Goal: Transaction & Acquisition: Purchase product/service

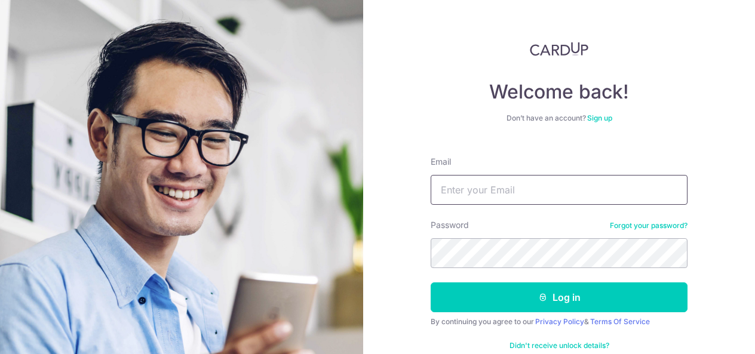
click at [455, 197] on input "Email" at bounding box center [559, 190] width 257 height 30
type input "[EMAIL_ADDRESS][DOMAIN_NAME]"
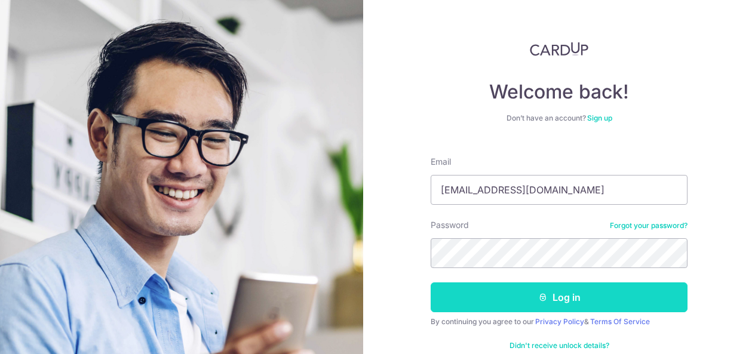
click at [507, 298] on button "Log in" at bounding box center [559, 298] width 257 height 30
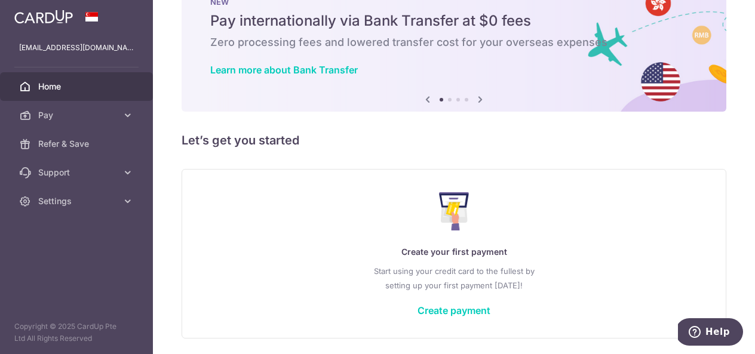
scroll to position [39, 0]
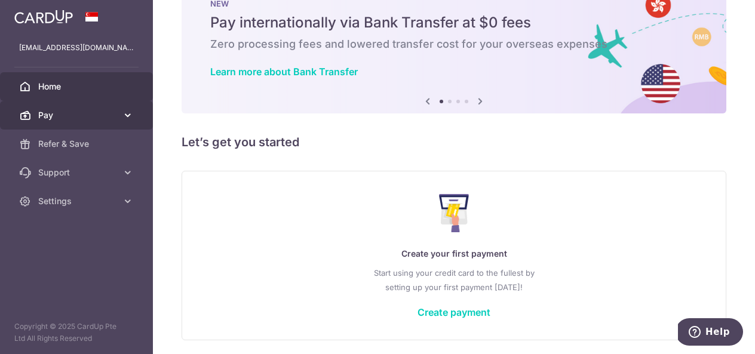
click at [53, 120] on span "Pay" at bounding box center [77, 115] width 79 height 12
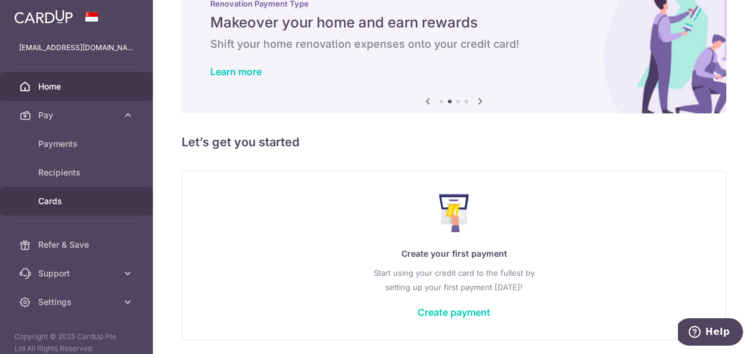
click at [60, 203] on span "Cards" at bounding box center [77, 201] width 79 height 12
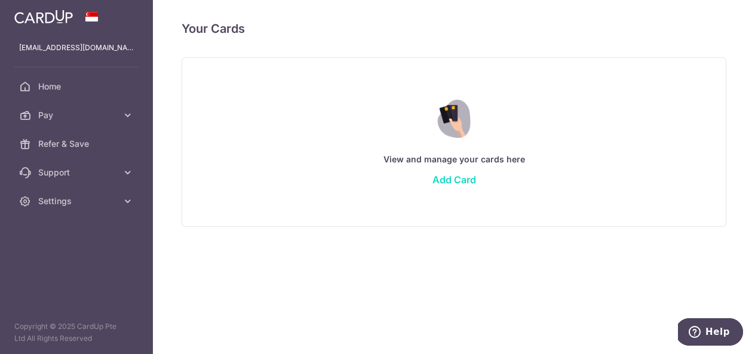
click at [461, 179] on link "Add Card" at bounding box center [455, 180] width 44 height 12
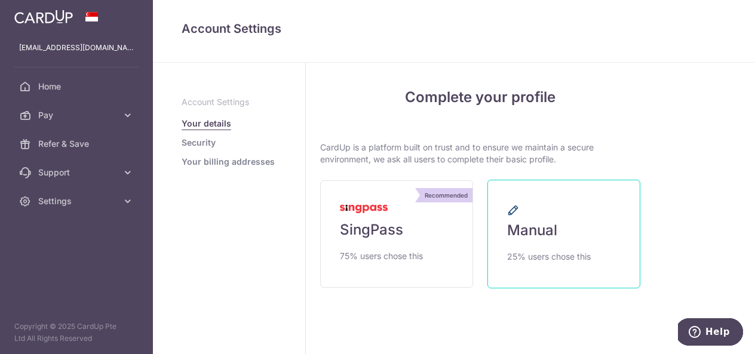
scroll to position [24, 0]
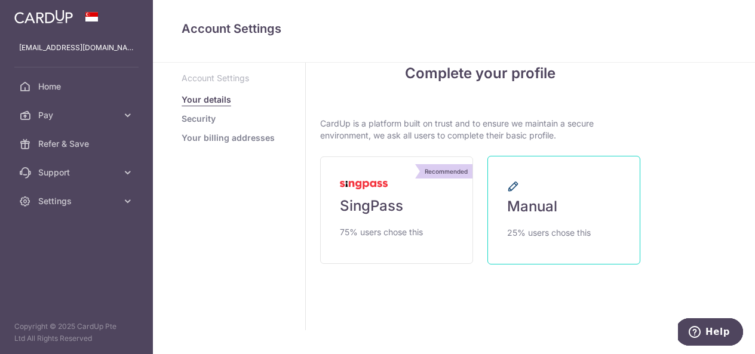
click at [543, 200] on span "Manual" at bounding box center [532, 206] width 50 height 19
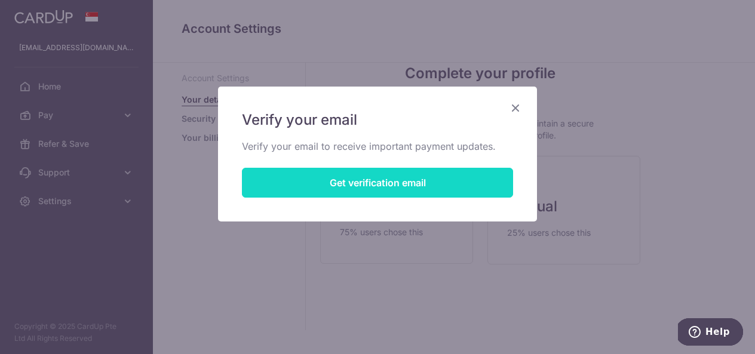
click at [432, 181] on button "Get verification email" at bounding box center [377, 183] width 271 height 30
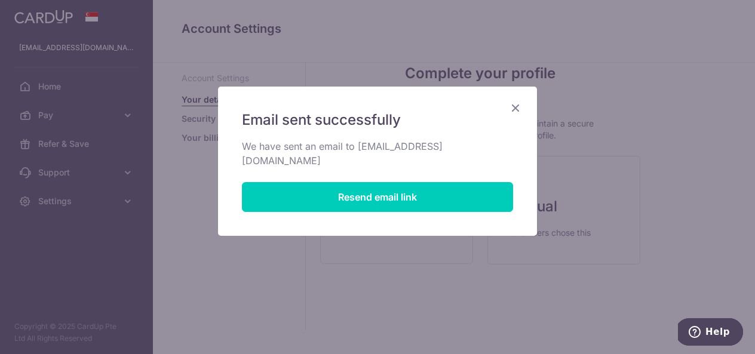
click at [516, 106] on icon "Close" at bounding box center [516, 107] width 14 height 15
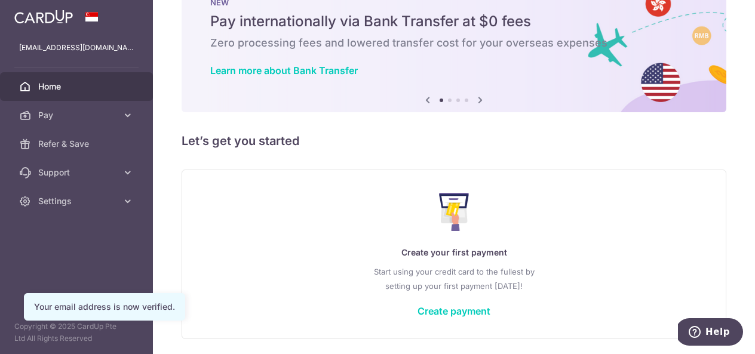
scroll to position [82, 0]
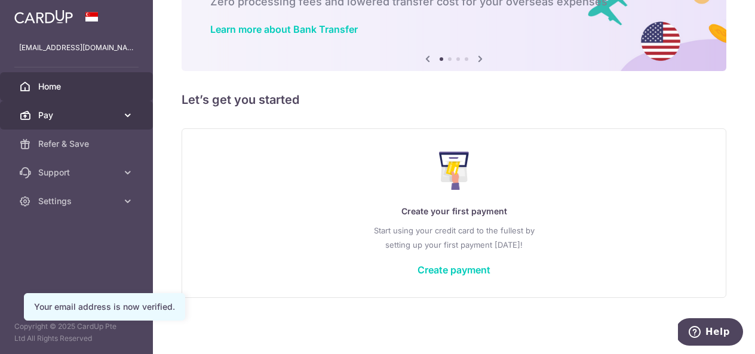
click at [118, 109] on link "Pay" at bounding box center [76, 115] width 153 height 29
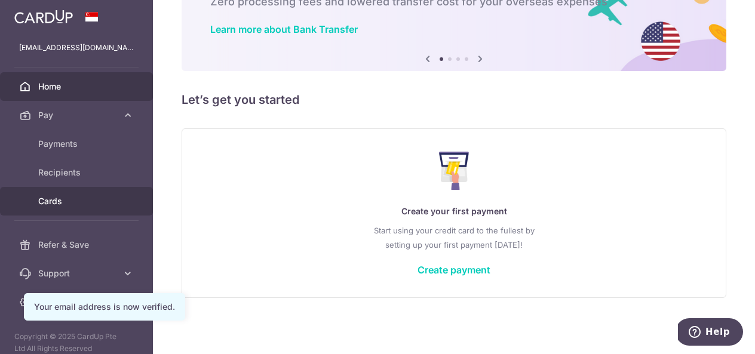
click at [50, 194] on link "Cards" at bounding box center [76, 201] width 153 height 29
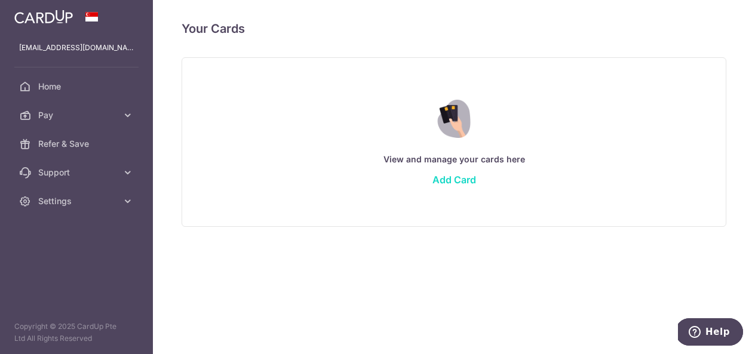
click at [458, 180] on link "Add Card" at bounding box center [455, 180] width 44 height 12
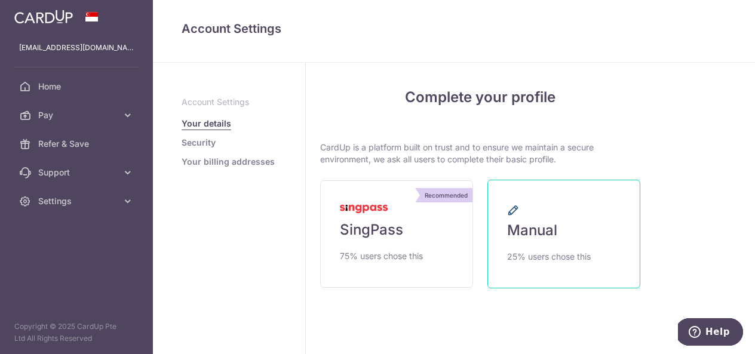
click at [553, 238] on span "Manual" at bounding box center [532, 230] width 50 height 19
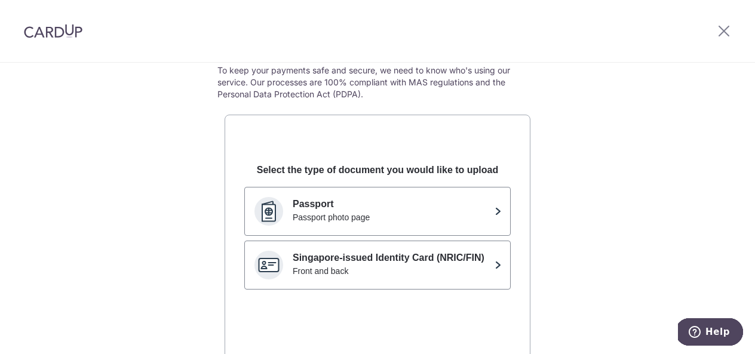
scroll to position [61, 0]
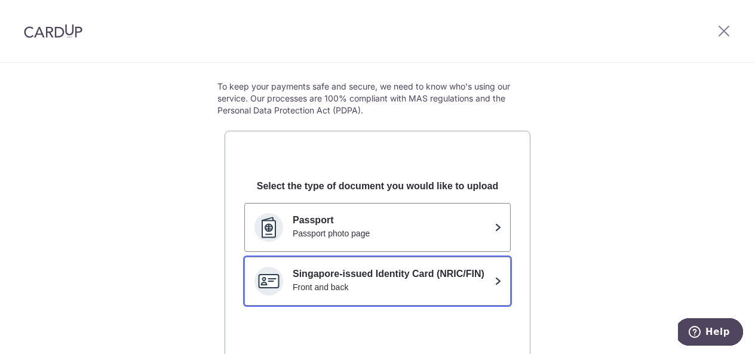
click at [425, 290] on div "Front and back" at bounding box center [391, 288] width 197 height 12
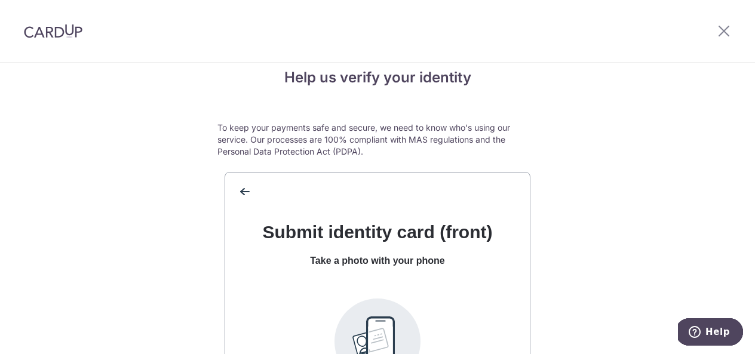
scroll to position [0, 0]
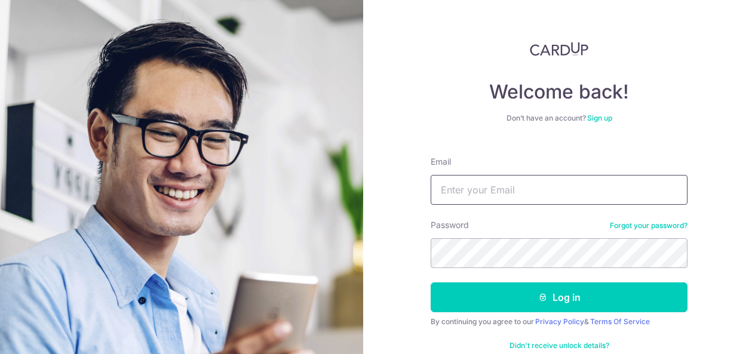
click at [485, 188] on input "Email" at bounding box center [559, 190] width 257 height 30
type input "[EMAIL_ADDRESS][DOMAIN_NAME]"
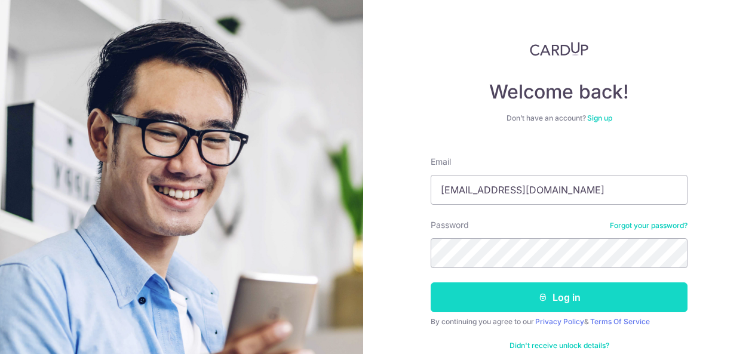
click at [536, 289] on button "Log in" at bounding box center [559, 298] width 257 height 30
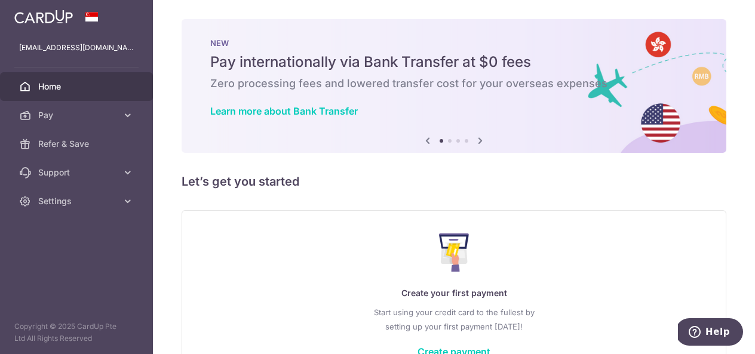
scroll to position [82, 0]
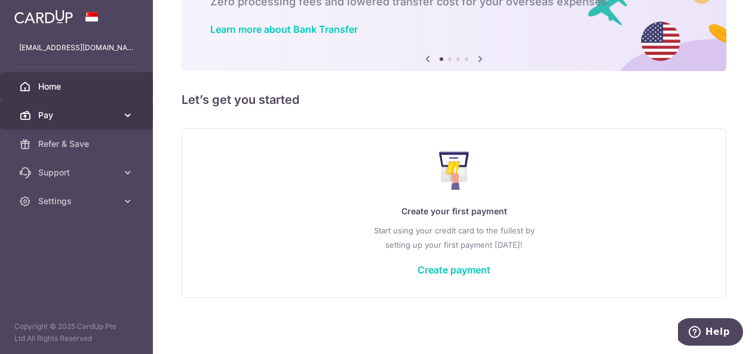
click at [61, 108] on link "Pay" at bounding box center [76, 115] width 153 height 29
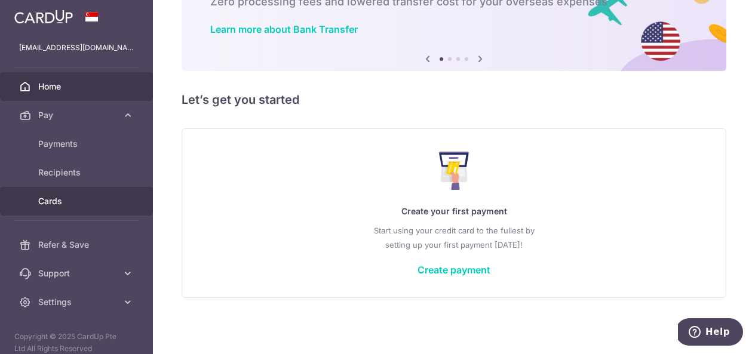
click at [46, 202] on span "Cards" at bounding box center [77, 201] width 79 height 12
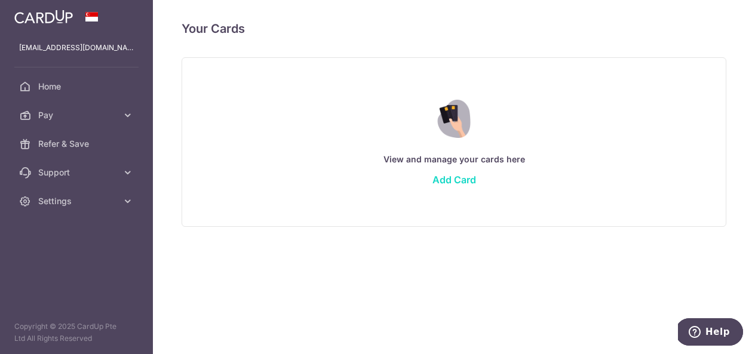
click at [448, 177] on link "Add Card" at bounding box center [455, 180] width 44 height 12
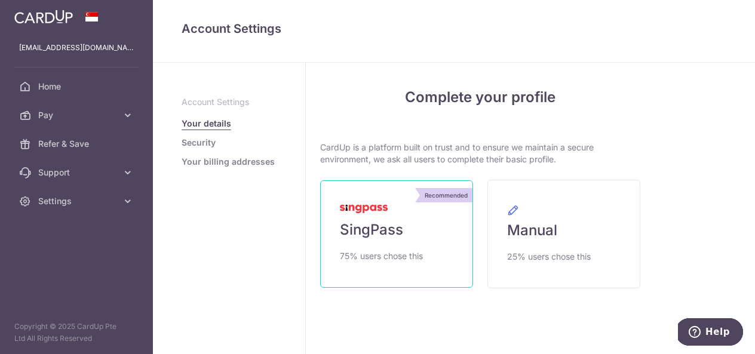
click at [408, 244] on link "Recommended SingPass 75% users chose this" at bounding box center [396, 234] width 153 height 108
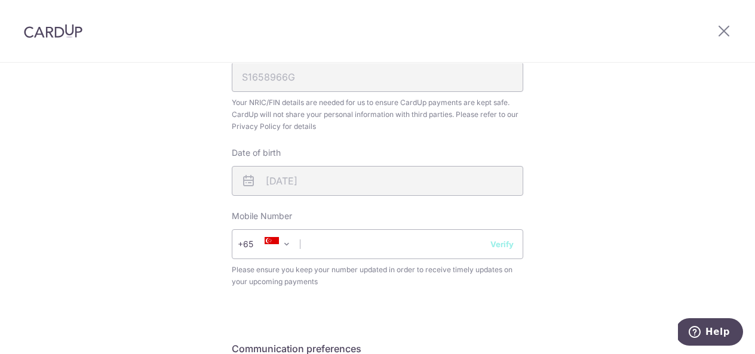
scroll to position [381, 0]
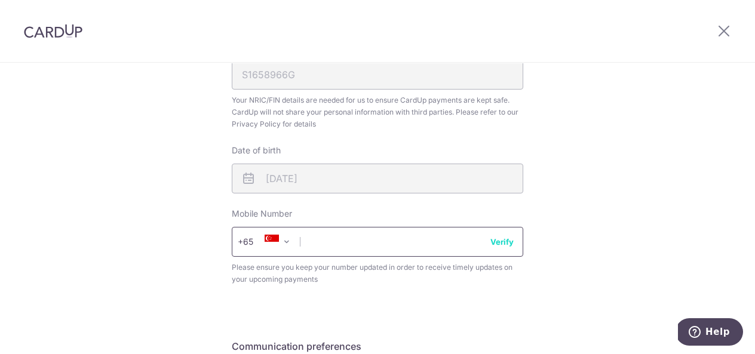
click at [402, 240] on input "text" at bounding box center [378, 242] width 292 height 30
type input "90129061"
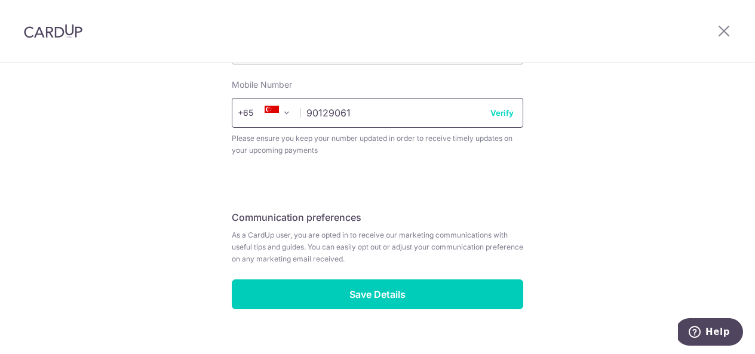
scroll to position [531, 0]
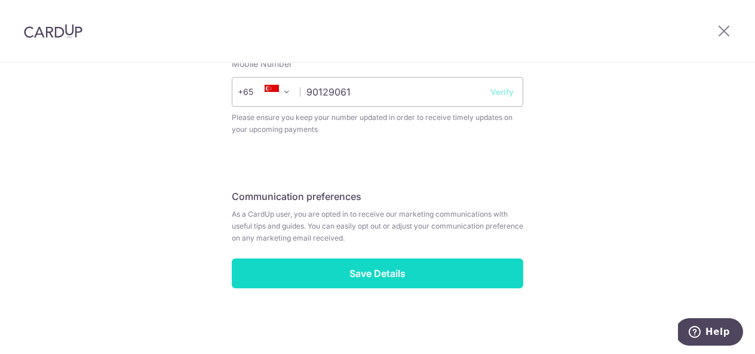
click at [449, 270] on input "Save Details" at bounding box center [378, 274] width 292 height 30
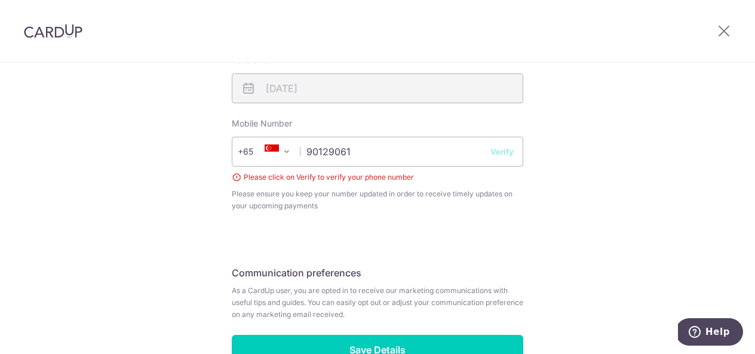
scroll to position [469, 0]
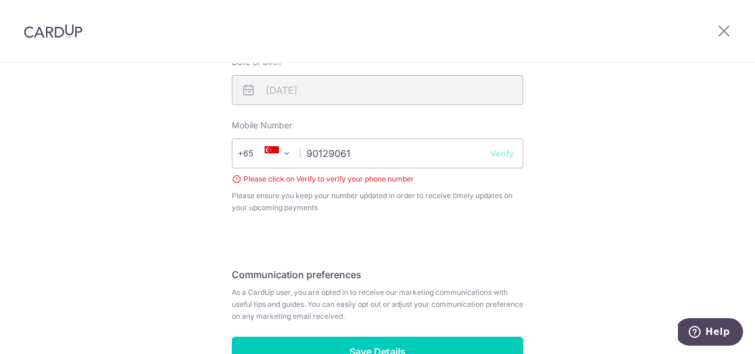
click at [498, 154] on button "Verify" at bounding box center [502, 154] width 23 height 12
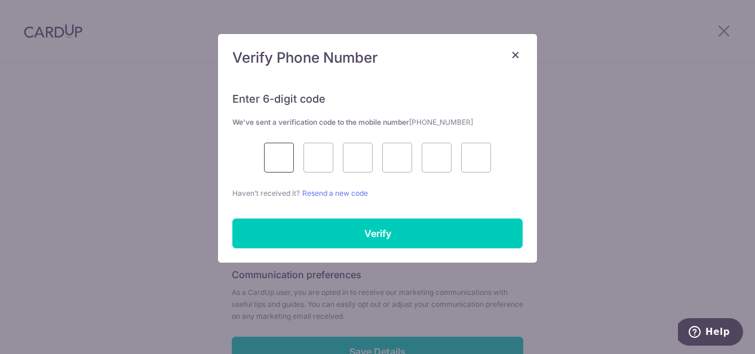
click at [282, 166] on input "text" at bounding box center [279, 158] width 30 height 30
type input "9"
type input "7"
type input "1"
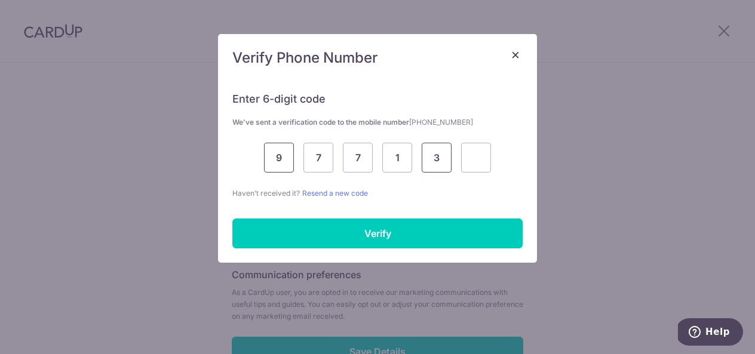
type input "3"
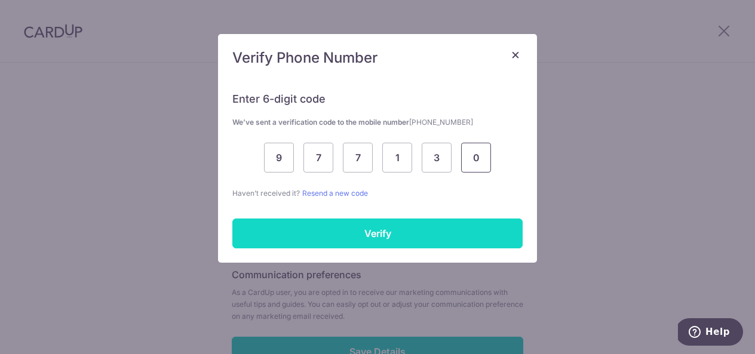
type input "0"
click at [256, 224] on input "Verify" at bounding box center [377, 234] width 290 height 30
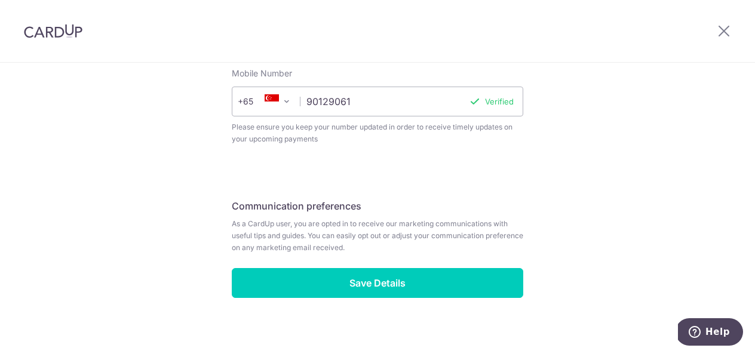
scroll to position [531, 0]
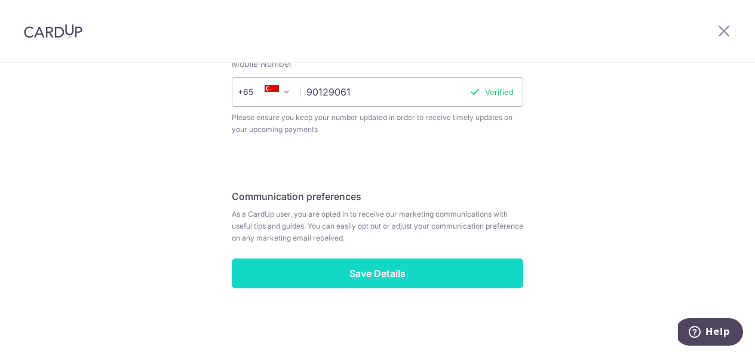
click at [435, 274] on input "Save Details" at bounding box center [378, 274] width 292 height 30
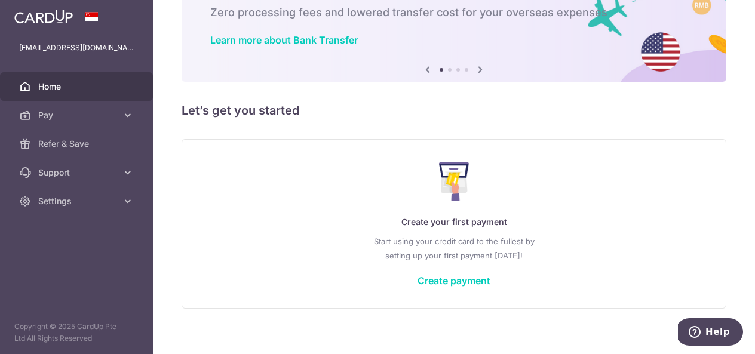
scroll to position [82, 0]
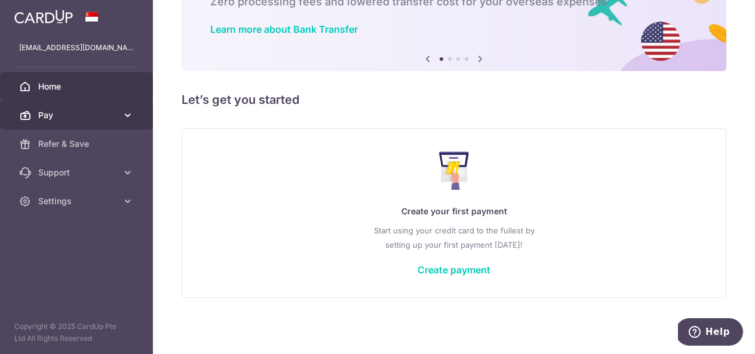
click at [41, 123] on link "Pay" at bounding box center [76, 115] width 153 height 29
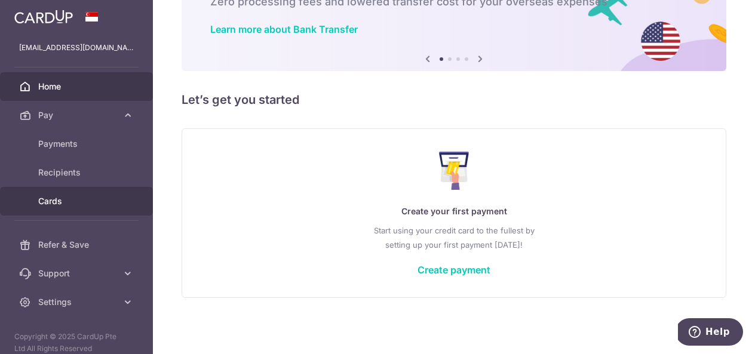
click at [45, 197] on span "Cards" at bounding box center [77, 201] width 79 height 12
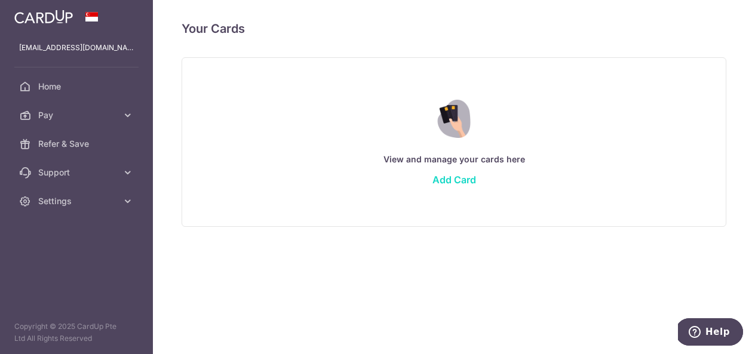
click at [459, 180] on link "Add Card" at bounding box center [455, 180] width 44 height 12
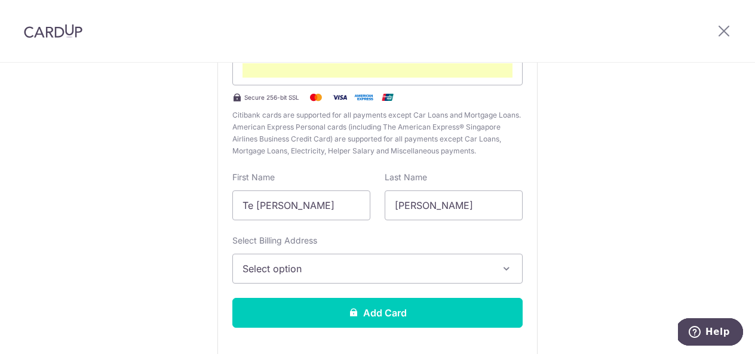
scroll to position [165, 0]
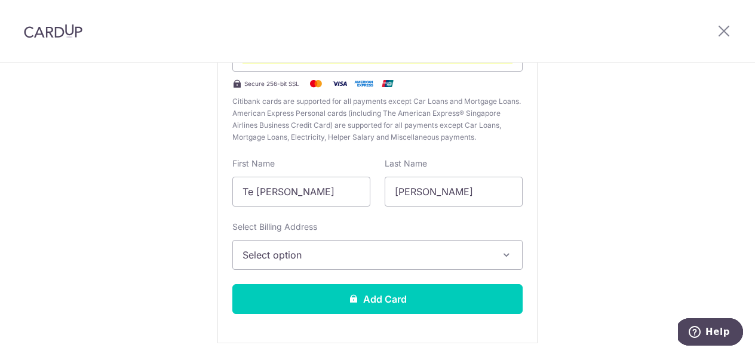
click at [510, 255] on button "Select option" at bounding box center [377, 255] width 290 height 30
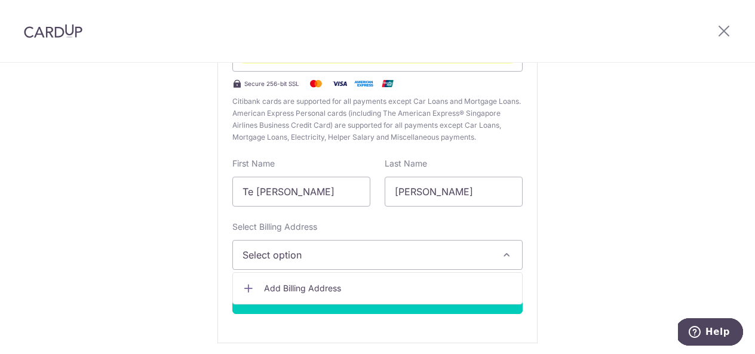
scroll to position [210, 0]
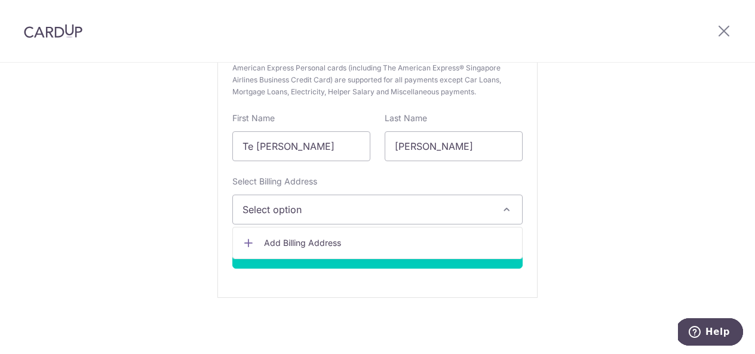
click at [313, 206] on span "Select option" at bounding box center [367, 210] width 249 height 14
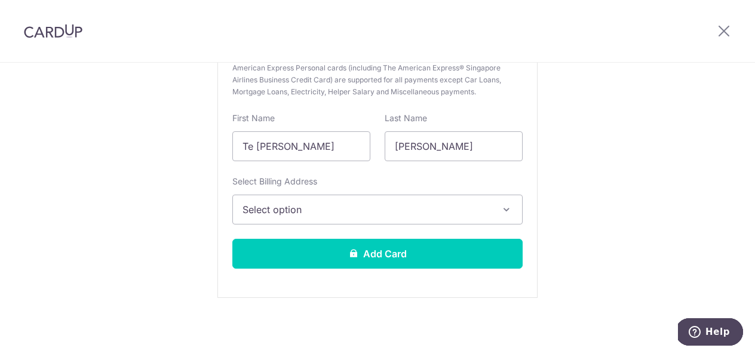
click at [313, 207] on span "Select option" at bounding box center [367, 210] width 249 height 14
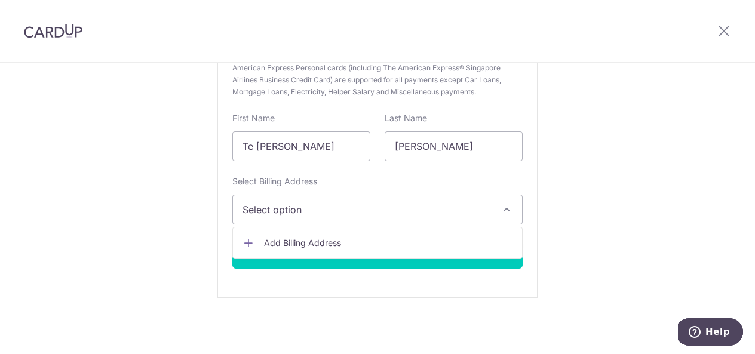
click at [305, 240] on span "Add Billing Address" at bounding box center [388, 243] width 249 height 12
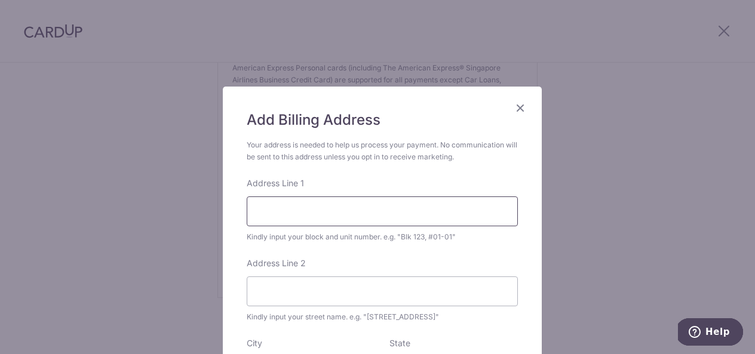
click at [315, 219] on input "Address Line 1" at bounding box center [382, 212] width 271 height 30
type input "28 Jalan Kebaya"
type input "278316"
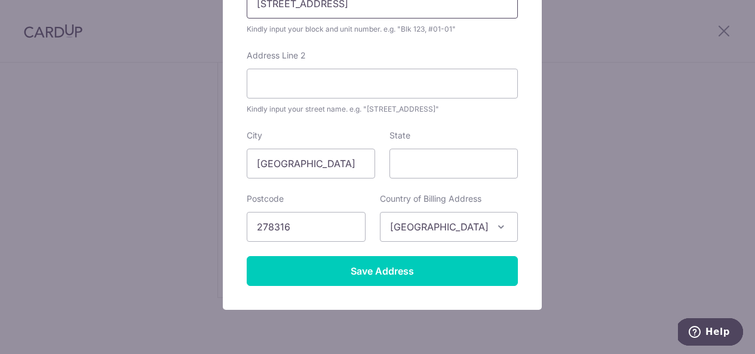
scroll to position [217, 0]
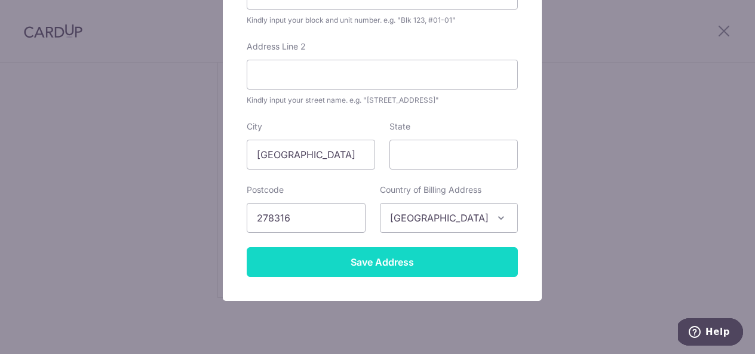
click at [439, 259] on input "Save Address" at bounding box center [382, 262] width 271 height 30
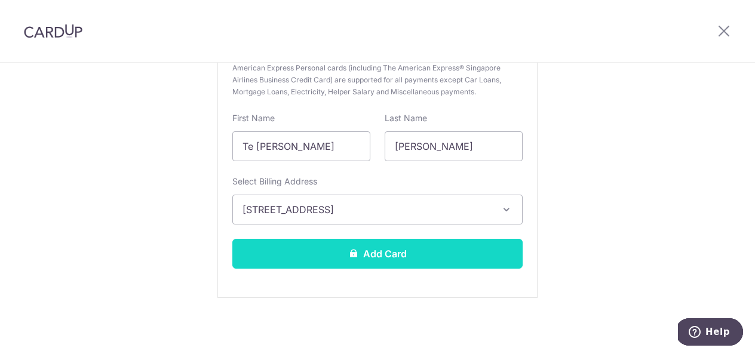
click at [412, 258] on button "Add Card" at bounding box center [377, 254] width 290 height 30
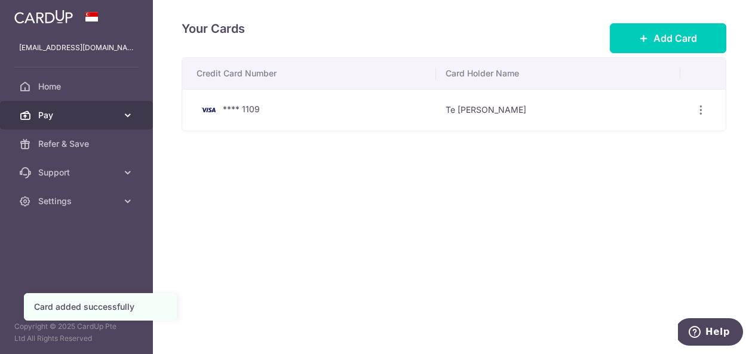
click at [79, 112] on span "Pay" at bounding box center [77, 115] width 79 height 12
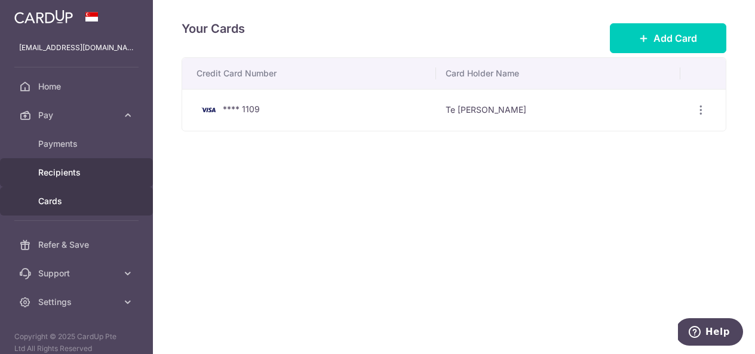
click at [68, 165] on link "Recipients" at bounding box center [76, 172] width 153 height 29
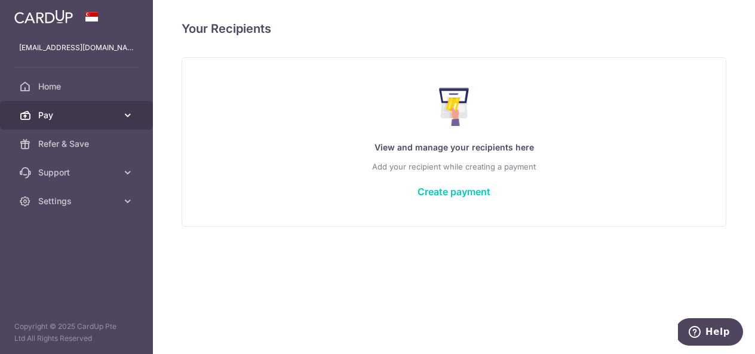
click at [65, 113] on span "Pay" at bounding box center [77, 115] width 79 height 12
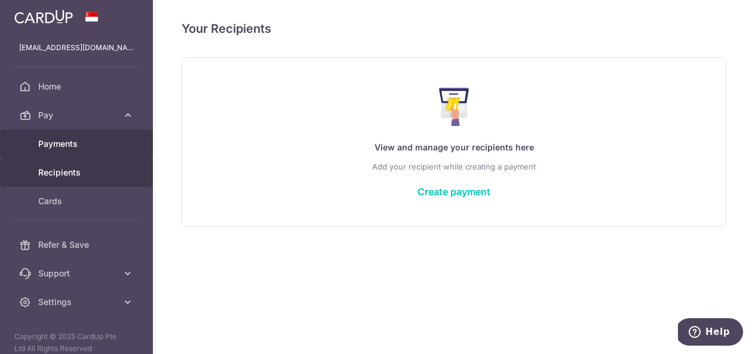
click at [60, 143] on span "Payments" at bounding box center [77, 144] width 79 height 12
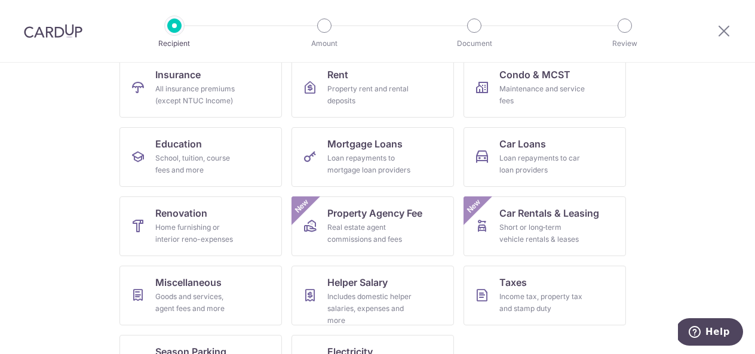
scroll to position [131, 0]
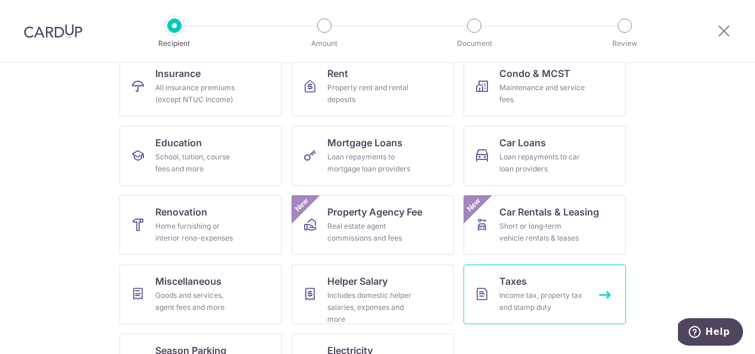
click at [541, 301] on div "Income tax, property tax and stamp duty" at bounding box center [543, 302] width 86 height 24
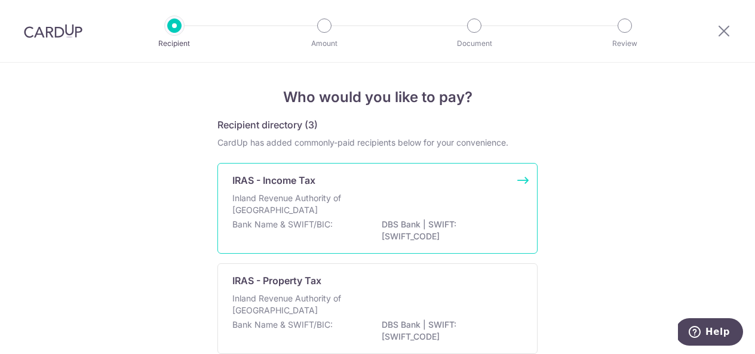
click at [519, 174] on div "IRAS - Income Tax Inland Revenue Authority of Singapore Bank Name & SWIFT/BIC: …" at bounding box center [378, 208] width 320 height 91
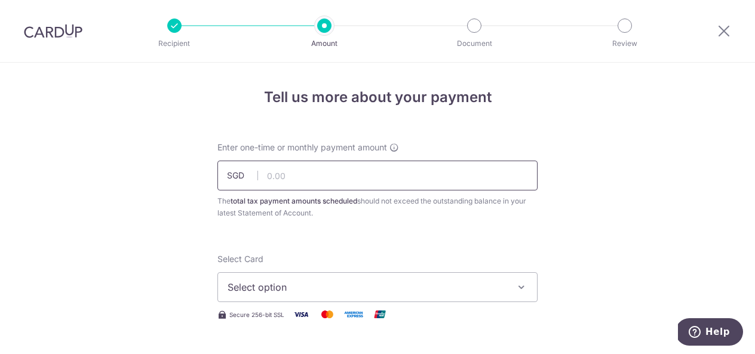
click at [336, 173] on input "text" at bounding box center [378, 176] width 320 height 30
click at [324, 170] on input "text" at bounding box center [378, 176] width 320 height 30
type input "20,285.87"
click at [373, 287] on span "Select option" at bounding box center [367, 287] width 279 height 14
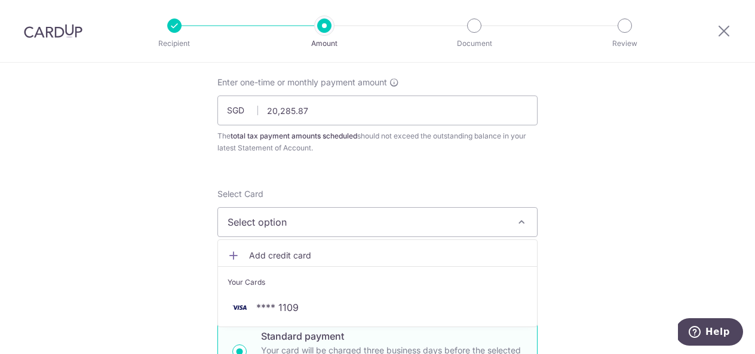
scroll to position [96, 0]
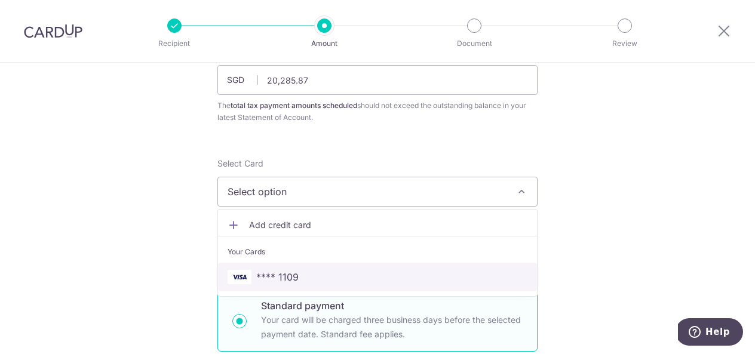
click at [347, 281] on span "**** 1109" at bounding box center [378, 277] width 300 height 14
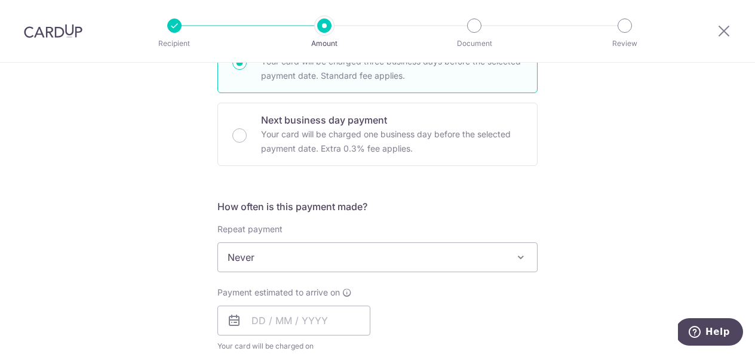
scroll to position [357, 0]
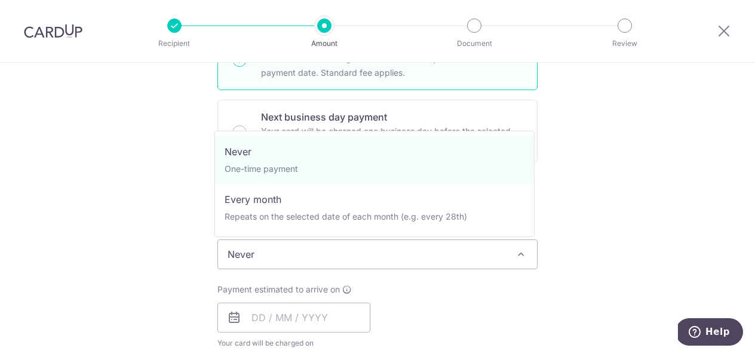
click at [515, 256] on span at bounding box center [521, 254] width 14 height 14
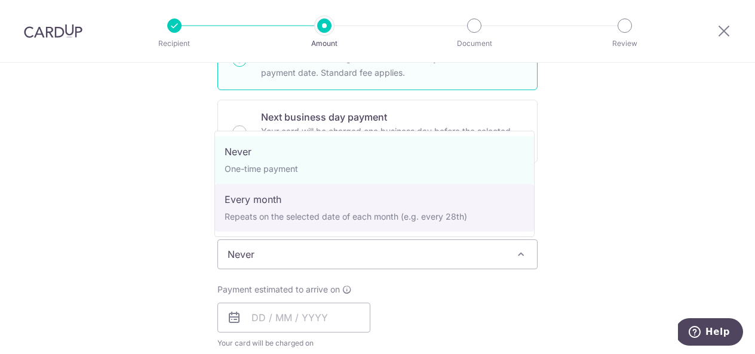
select select "3"
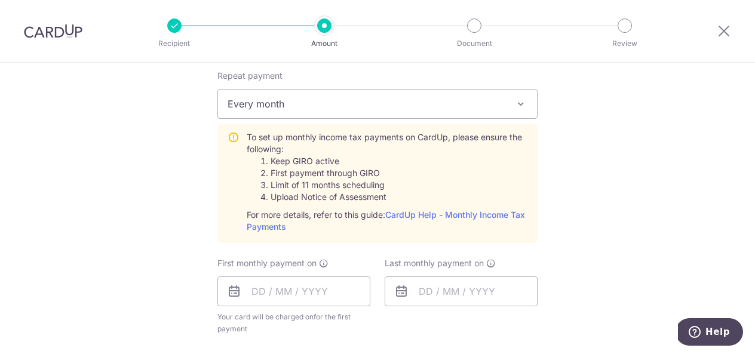
scroll to position [509, 0]
click at [258, 292] on input "text" at bounding box center [294, 291] width 153 height 30
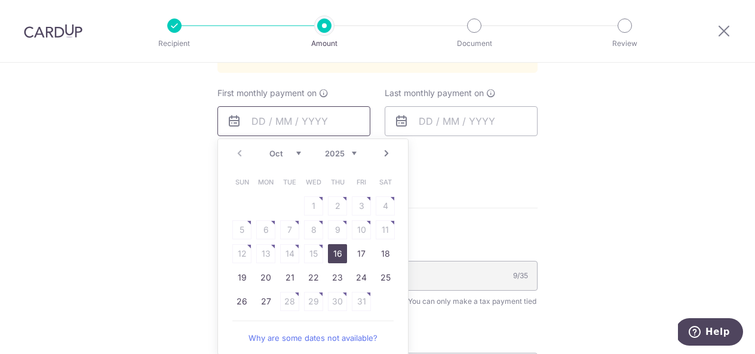
scroll to position [700, 0]
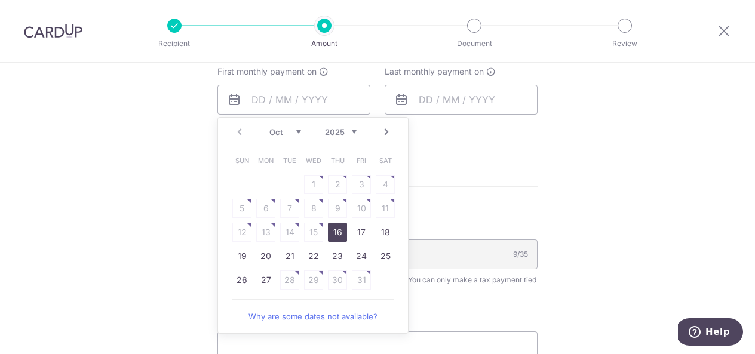
click at [295, 133] on select "Oct Nov Dec" at bounding box center [286, 132] width 32 height 10
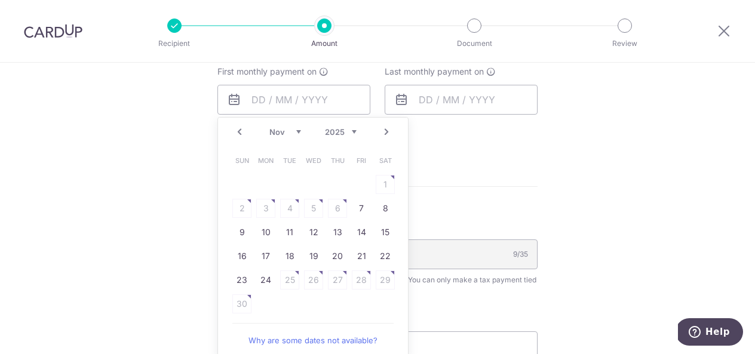
click at [382, 182] on table "Sun Mon Tue Wed Thu Fri Sat 1 2 3 4 5 6 7 8 9 10 11 12 13 14 15 16 17 18 19 20 …" at bounding box center [313, 232] width 167 height 167
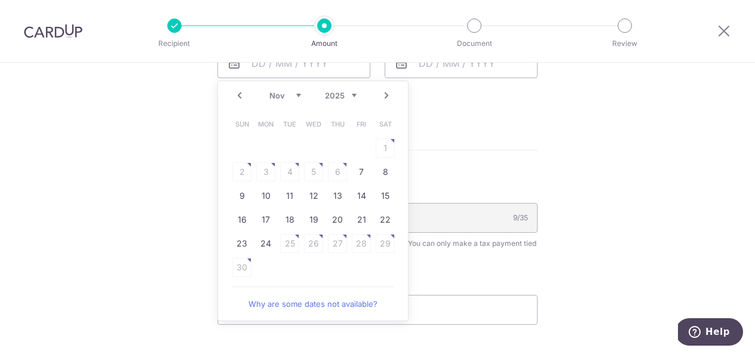
scroll to position [757, 0]
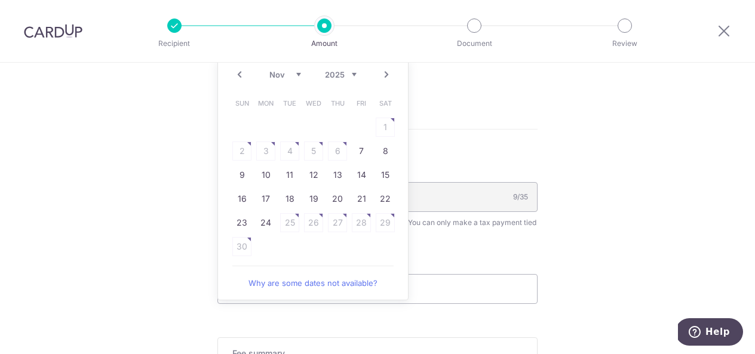
click at [296, 284] on link "Why are some dates not available?" at bounding box center [312, 283] width 161 height 24
click at [235, 76] on link "Prev" at bounding box center [239, 75] width 14 height 14
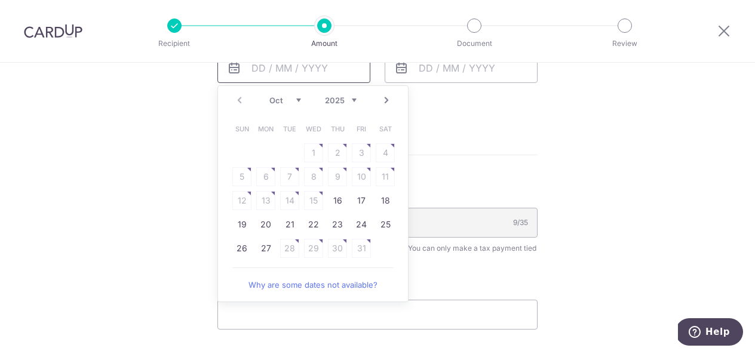
scroll to position [725, 0]
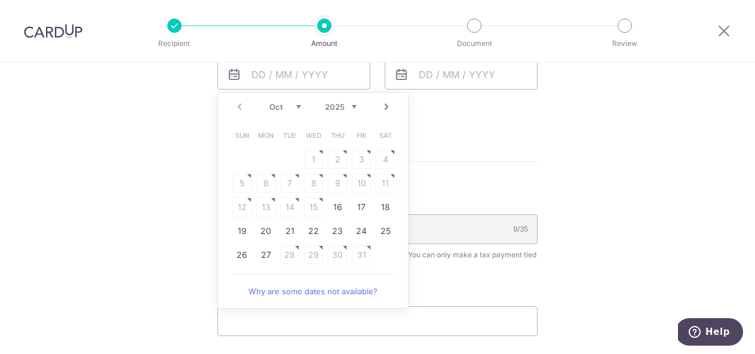
click at [290, 103] on select "Oct Nov Dec" at bounding box center [286, 107] width 32 height 10
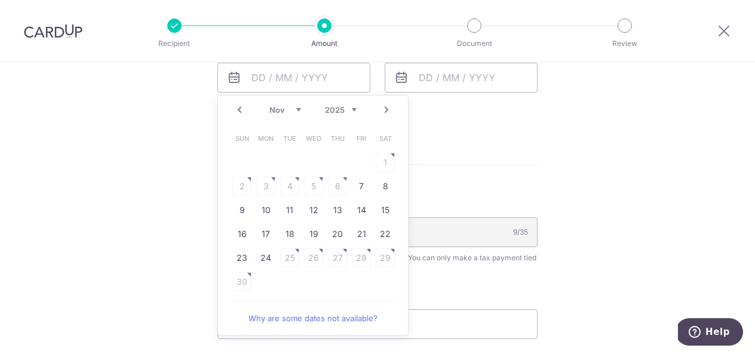
click at [383, 159] on table "Sun Mon Tue Wed Thu Fri Sat 1 2 3 4 5 6 7 8 9 10 11 12 13 14 15 16 17 18 19 20 …" at bounding box center [313, 210] width 167 height 167
click at [324, 317] on link "Why are some dates not available?" at bounding box center [312, 319] width 161 height 24
click at [238, 110] on link "Prev" at bounding box center [239, 110] width 14 height 14
click at [262, 257] on link "27" at bounding box center [265, 258] width 19 height 19
type input "27/10/2025"
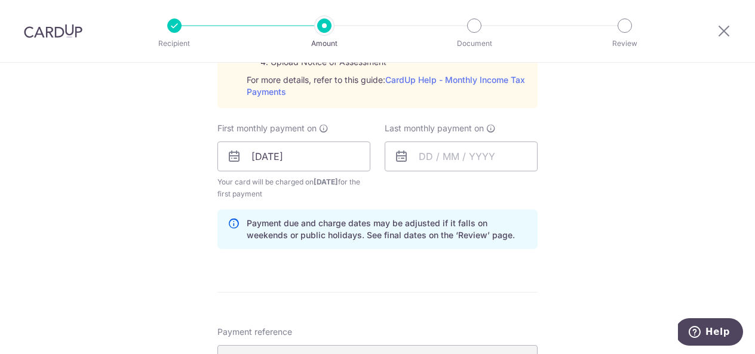
scroll to position [642, 0]
click at [425, 155] on input "text" at bounding box center [461, 158] width 153 height 30
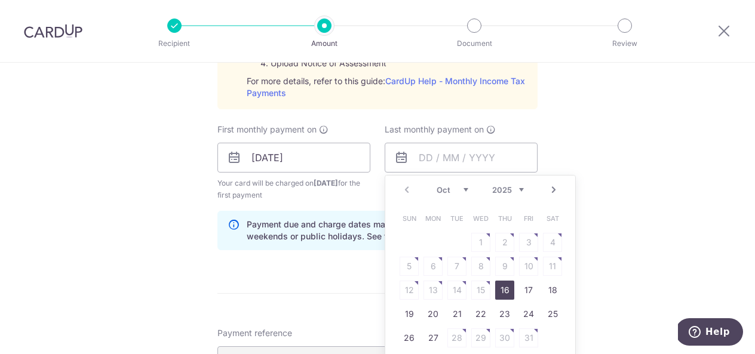
click at [518, 189] on select "2025 2026" at bounding box center [508, 190] width 32 height 10
click at [461, 191] on select "Jan Feb Mar Apr May Jun Jul Aug Sep Oct Nov" at bounding box center [453, 190] width 32 height 10
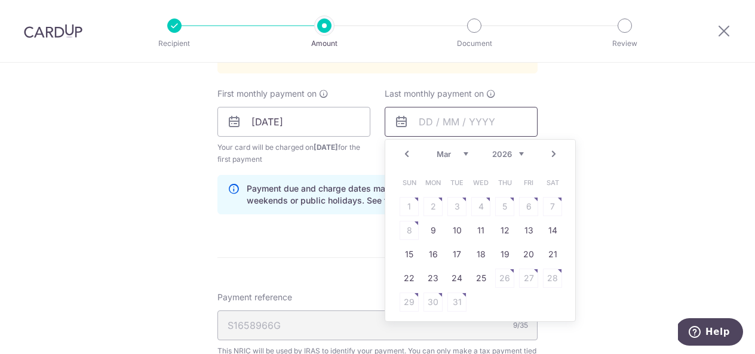
scroll to position [679, 0]
click at [479, 276] on link "25" at bounding box center [481, 277] width 19 height 19
type input "25/03/2026"
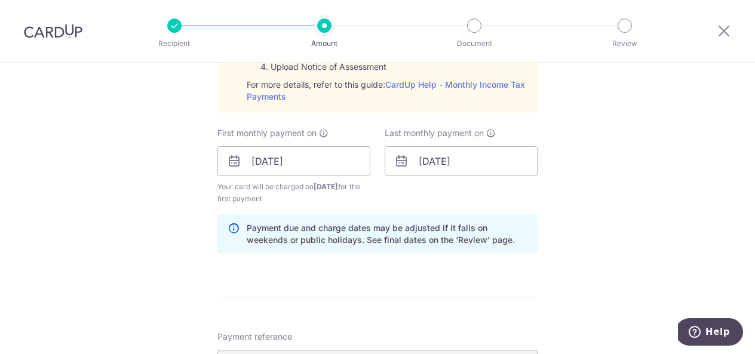
scroll to position [640, 0]
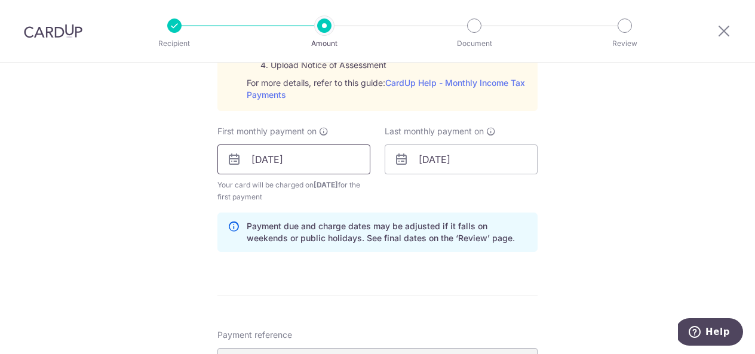
click at [305, 163] on input "27/10/2025" at bounding box center [294, 160] width 153 height 30
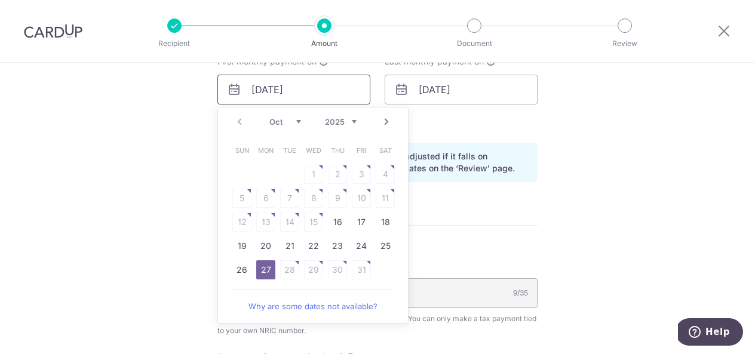
scroll to position [720, 0]
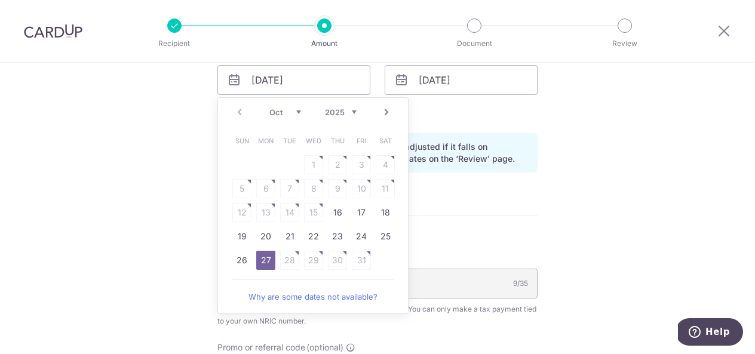
click at [292, 111] on select "Oct Nov Dec" at bounding box center [286, 113] width 32 height 10
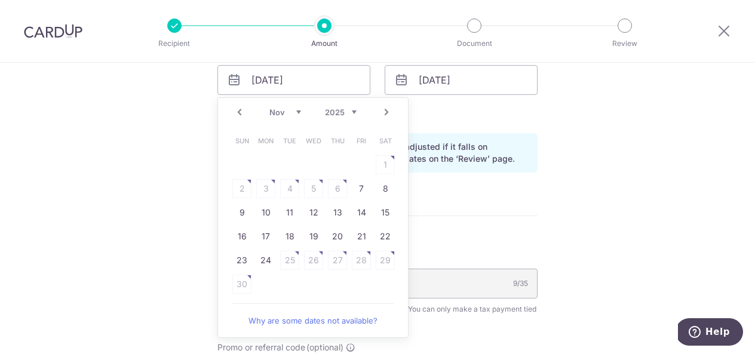
click at [238, 110] on link "Prev" at bounding box center [239, 112] width 14 height 14
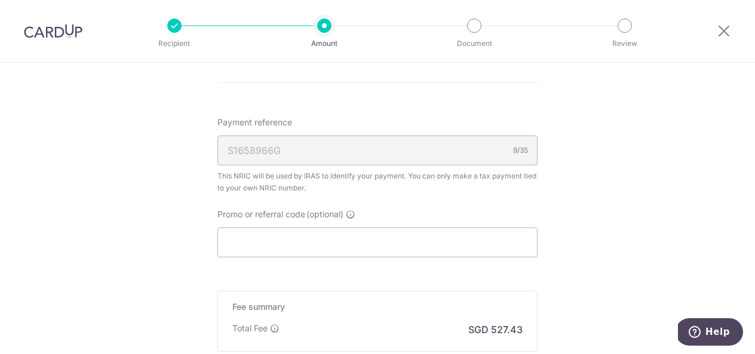
scroll to position [854, 0]
click at [363, 235] on input "Promo or referral code (optional)" at bounding box center [378, 242] width 320 height 30
click at [259, 247] on input "Promo or referral code (optional)" at bounding box center [378, 242] width 320 height 30
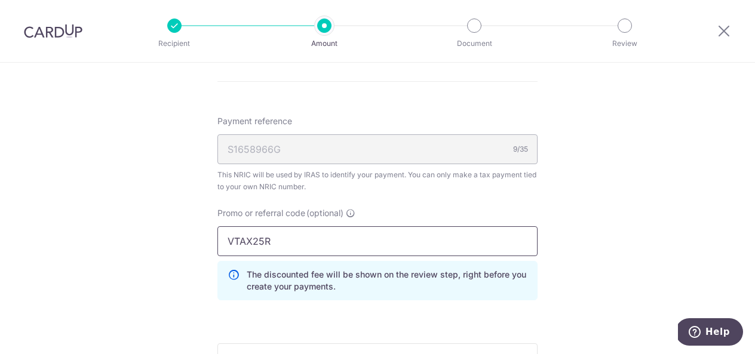
type input "VTAX25R"
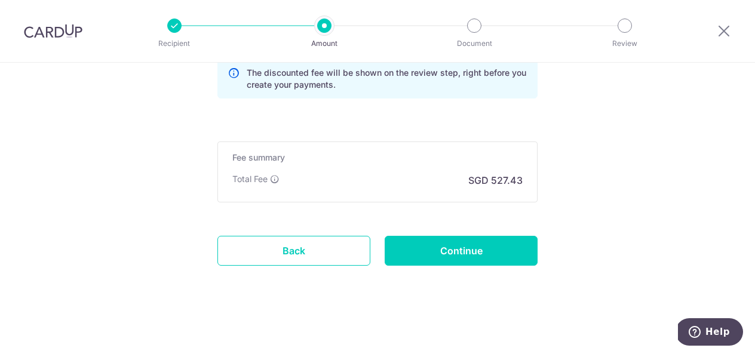
scroll to position [1057, 0]
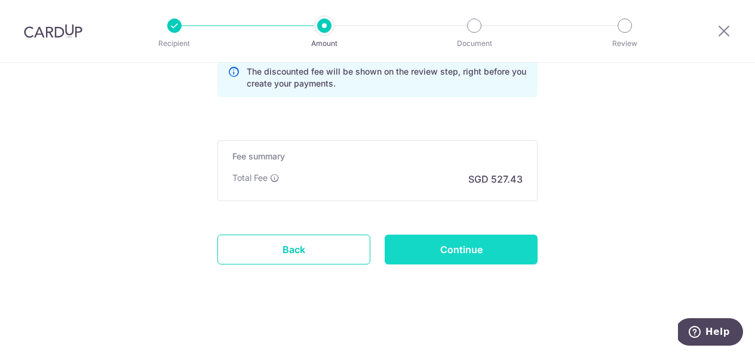
click at [431, 247] on input "Continue" at bounding box center [461, 250] width 153 height 30
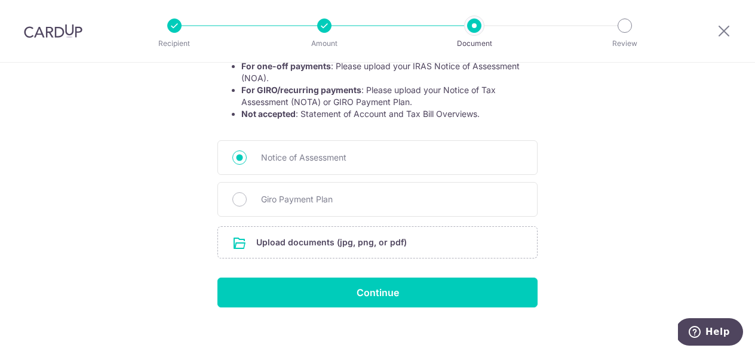
scroll to position [246, 0]
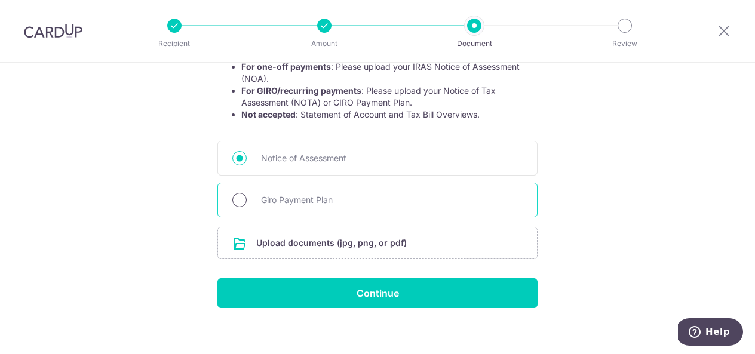
click at [236, 203] on input "Giro Payment Plan" at bounding box center [239, 200] width 14 height 14
radio input "true"
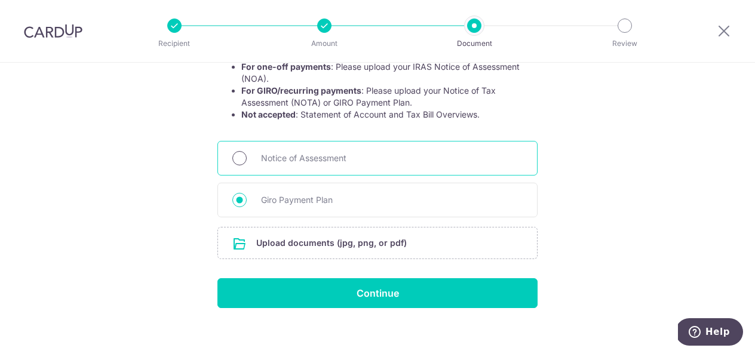
click at [237, 165] on input "Notice of Assessment" at bounding box center [239, 158] width 14 height 14
radio input "true"
click at [321, 243] on input "file" at bounding box center [377, 243] width 319 height 31
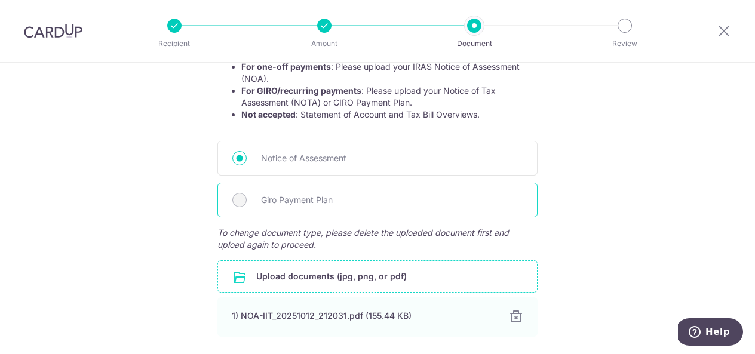
click at [453, 201] on span "Giro Payment Plan" at bounding box center [392, 200] width 262 height 14
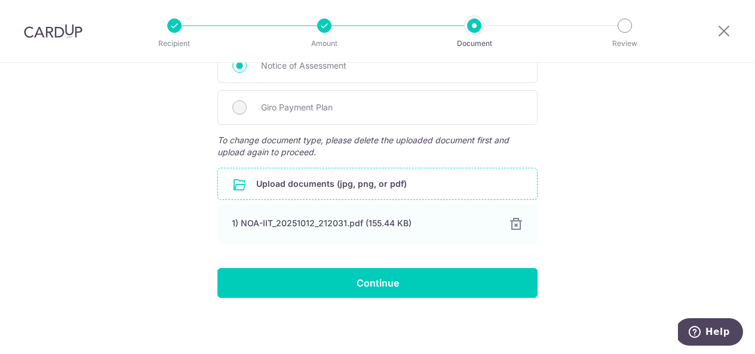
scroll to position [330, 0]
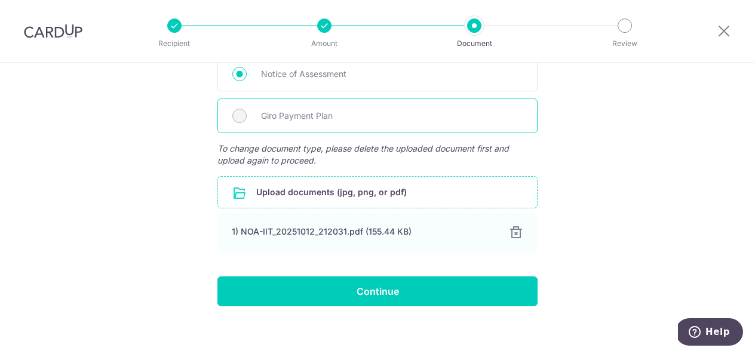
click at [307, 126] on div "Giro Payment Plan" at bounding box center [378, 116] width 320 height 35
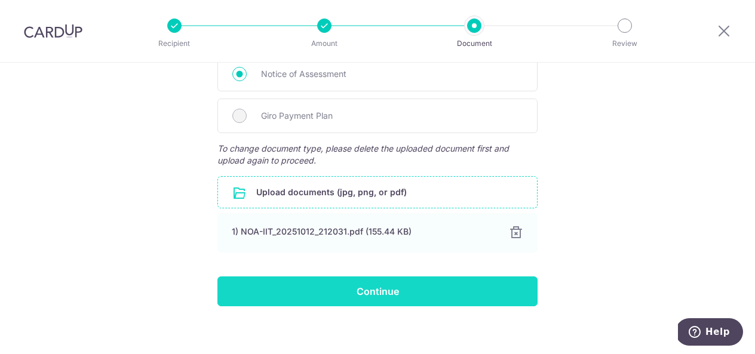
click at [417, 292] on input "Continue" at bounding box center [378, 292] width 320 height 30
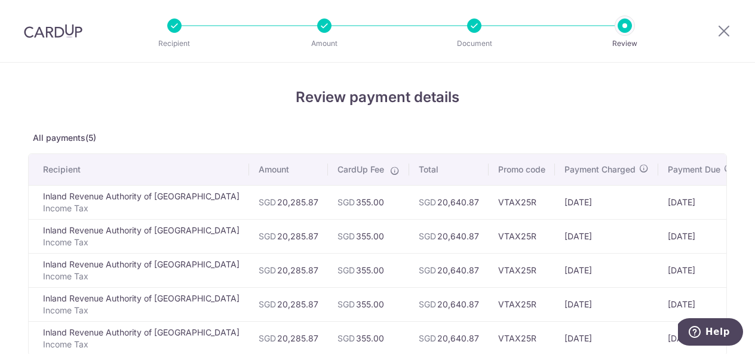
scroll to position [35, 0]
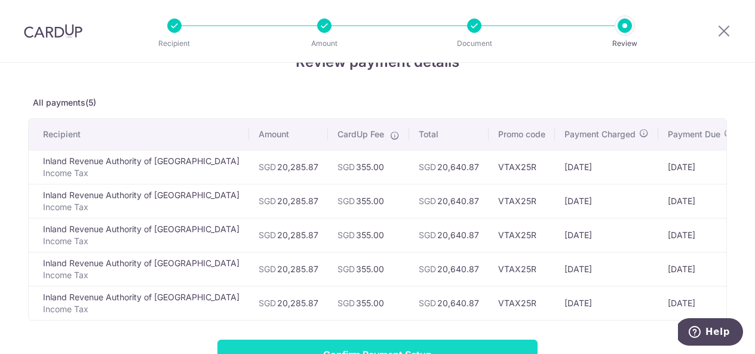
drag, startPoint x: 425, startPoint y: 350, endPoint x: 497, endPoint y: 351, distance: 71.7
click at [497, 351] on input "Confirm Payment Setup" at bounding box center [378, 355] width 320 height 30
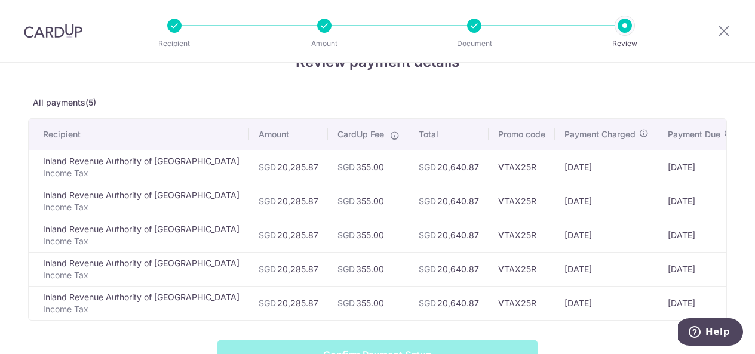
drag, startPoint x: 497, startPoint y: 351, endPoint x: 563, endPoint y: 344, distance: 66.1
click at [563, 344] on div "Review payment details All payments(5) Recipient Amount CardUp Fee Total Promo …" at bounding box center [377, 257] width 699 height 412
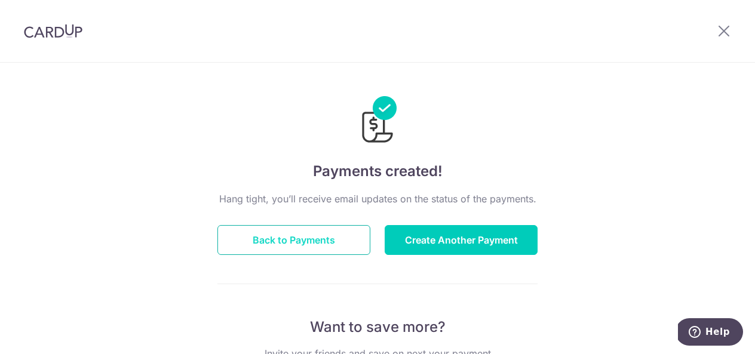
click at [305, 240] on button "Back to Payments" at bounding box center [294, 240] width 153 height 30
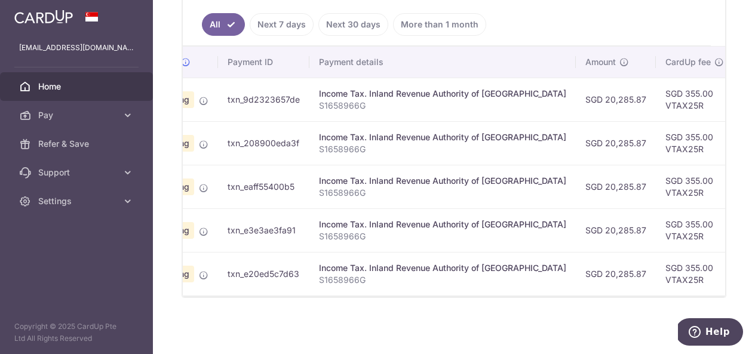
scroll to position [0, 4]
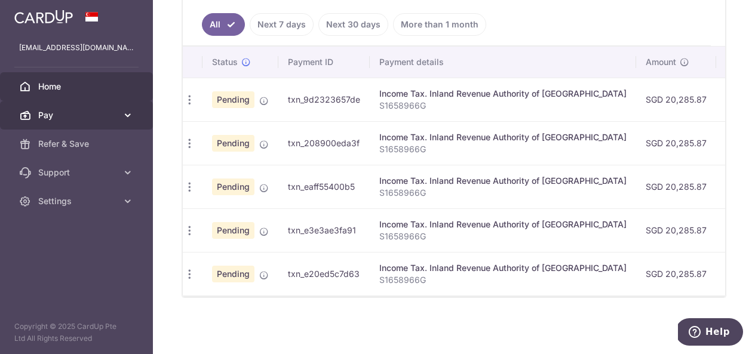
click at [126, 111] on icon at bounding box center [128, 115] width 12 height 12
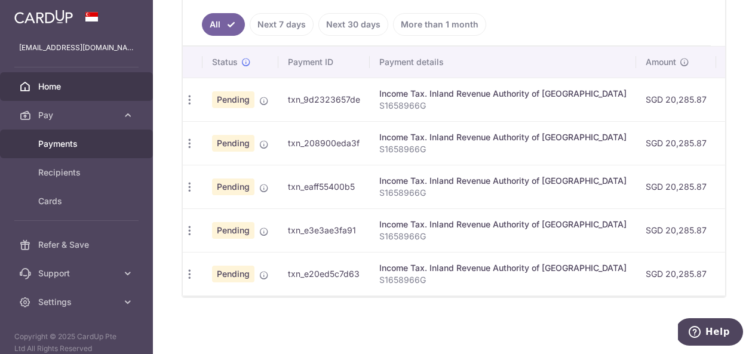
click at [92, 140] on span "Payments" at bounding box center [77, 144] width 79 height 12
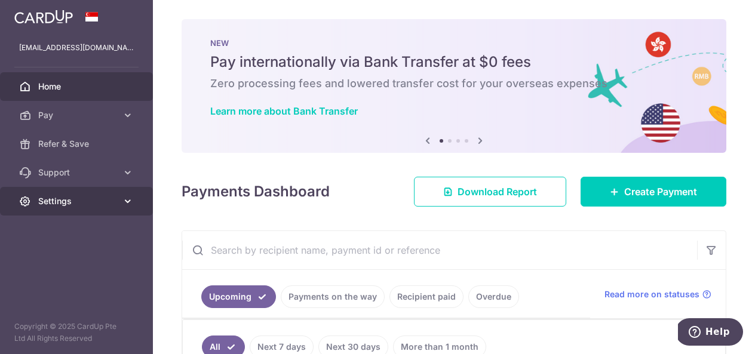
click at [85, 203] on span "Settings" at bounding box center [77, 201] width 79 height 12
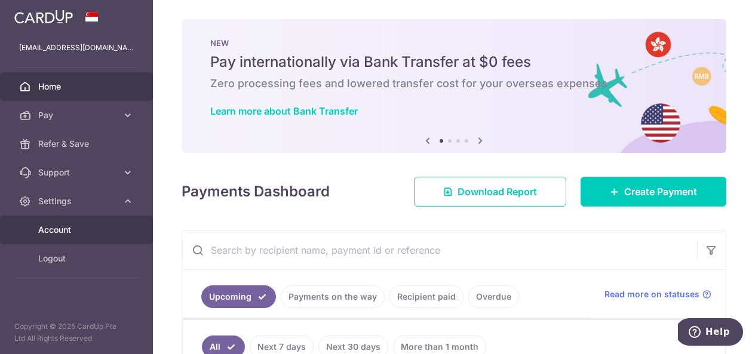
click at [93, 230] on span "Account" at bounding box center [77, 230] width 79 height 12
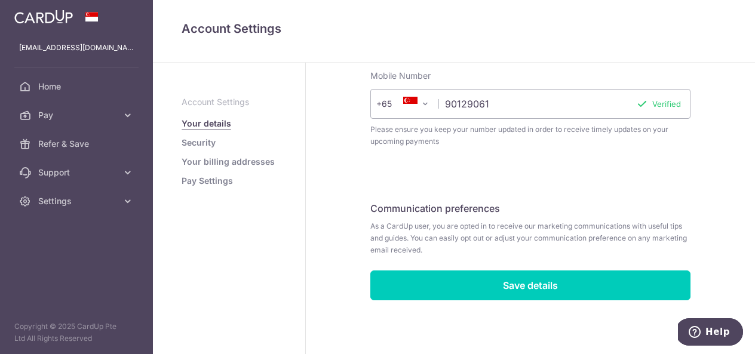
scroll to position [412, 0]
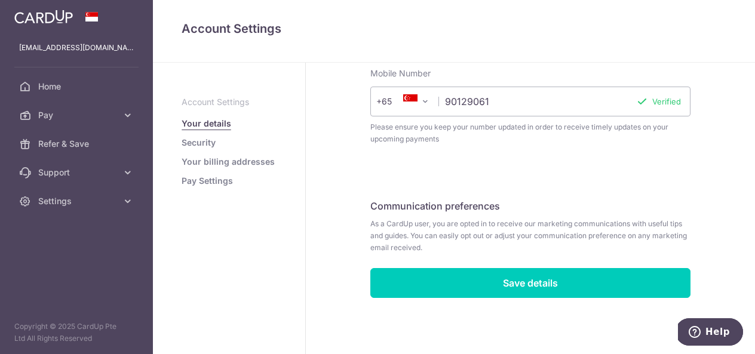
click at [227, 260] on aside "Account Settings Your details Security Your billing addresses Pay Settings" at bounding box center [229, 209] width 153 height 292
click at [504, 34] on h4 "Account Settings" at bounding box center [454, 28] width 545 height 19
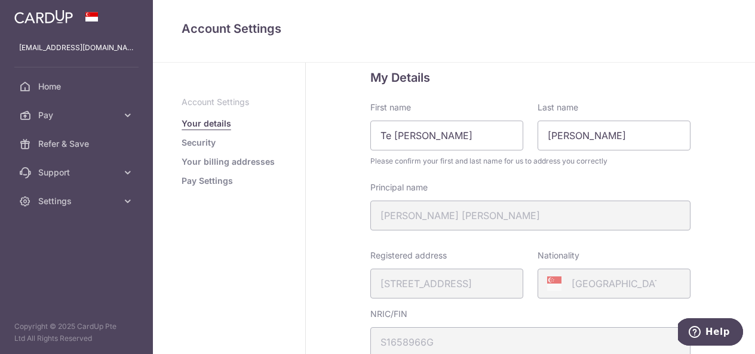
scroll to position [0, 0]
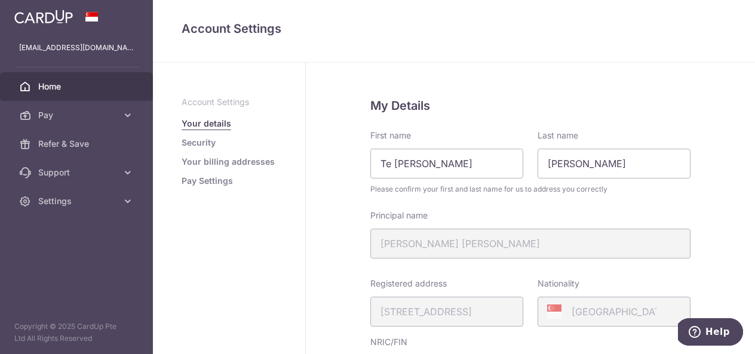
click at [67, 90] on span "Home" at bounding box center [77, 87] width 79 height 12
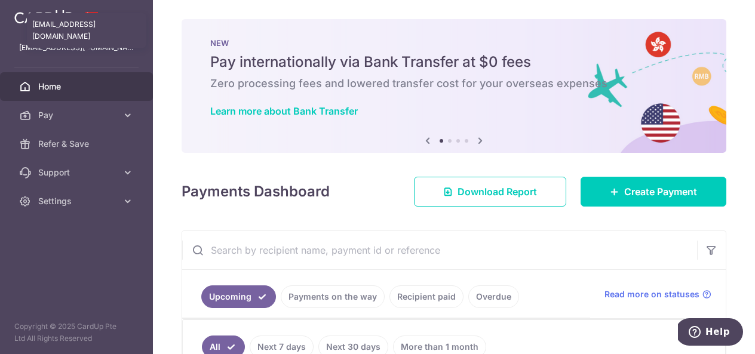
click at [124, 46] on p "[EMAIL_ADDRESS][DOMAIN_NAME]" at bounding box center [76, 48] width 115 height 12
